Goal: Information Seeking & Learning: Learn about a topic

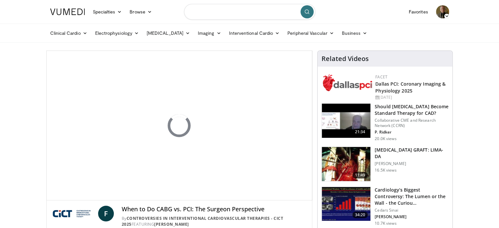
click at [200, 10] on input "Search topics, interventions" at bounding box center [249, 12] width 131 height 16
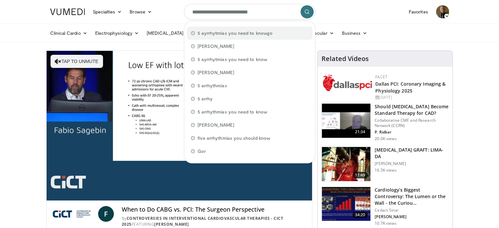
click at [207, 33] on span "5 ayrrhytmias you need to knowgo" at bounding box center [234, 33] width 75 height 7
type input "**********"
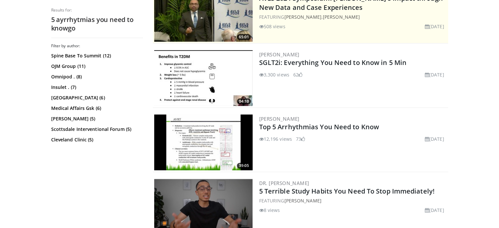
scroll to position [164, 0]
